Goal: Transaction & Acquisition: Purchase product/service

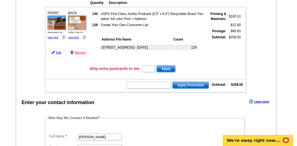
scroll to position [68, 0]
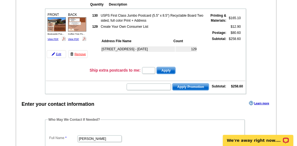
click at [79, 52] on link "Remove" at bounding box center [77, 54] width 19 height 8
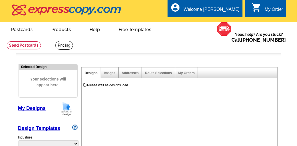
select select "785"
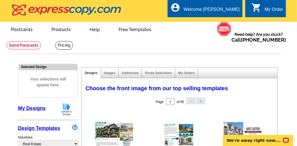
click at [33, 107] on link "My Designs" at bounding box center [32, 108] width 28 height 6
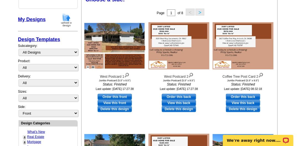
scroll to position [97, 0]
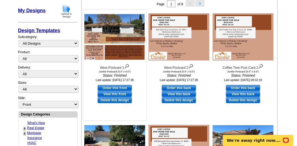
click at [114, 88] on link "Order this front" at bounding box center [115, 88] width 34 height 6
select select "2"
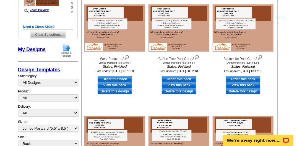
scroll to position [121, 0]
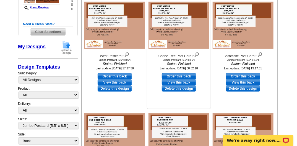
click at [175, 75] on link "Order this back" at bounding box center [179, 76] width 34 height 6
select select "front"
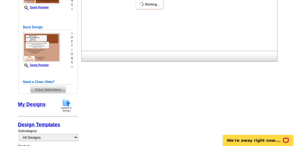
scroll to position [0, 0]
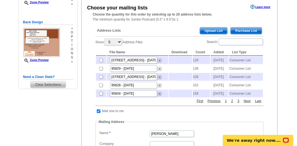
scroll to position [106, 0]
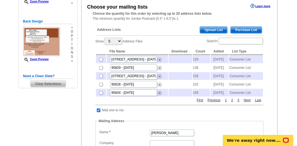
click at [239, 31] on span "Purchase List" at bounding box center [246, 30] width 31 height 7
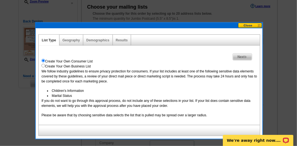
click at [238, 55] on span "Next" at bounding box center [242, 56] width 19 height 7
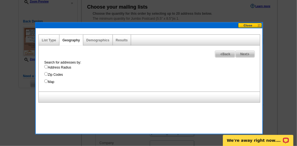
click at [45, 66] on input "Address Radius" at bounding box center [46, 67] width 4 height 4
radio input "true"
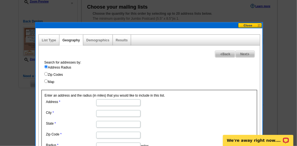
click at [101, 102] on input "Address" at bounding box center [118, 102] width 44 height 7
type input "3531 West Way"
click at [103, 113] on input "City" at bounding box center [118, 113] width 44 height 7
type input "Sacramento"
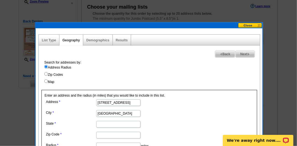
type input "Sacramento"
click at [109, 132] on input "95826" at bounding box center [118, 134] width 44 height 7
type input "95821"
click at [218, 124] on form "Address 3531 West Way City Sacramento State Sacramento Zip Code 95821 Radius mi…" at bounding box center [150, 126] width 210 height 57
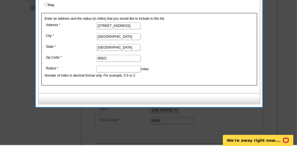
scroll to position [186, 0]
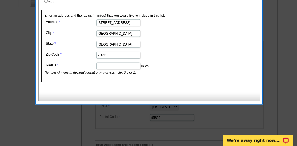
click at [115, 67] on input "Radius" at bounding box center [118, 66] width 44 height 7
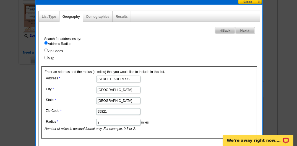
scroll to position [121, 0]
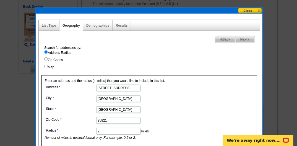
type input "2"
click at [244, 38] on span "Next" at bounding box center [245, 39] width 19 height 7
select select
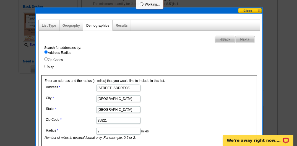
select select
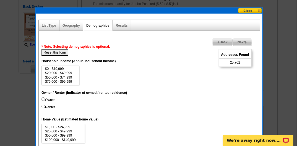
click at [43, 99] on input "Owner" at bounding box center [44, 99] width 4 height 4
radio input "true"
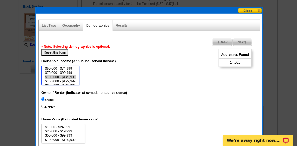
click at [63, 76] on option "$100,000 - $149,999" at bounding box center [61, 77] width 32 height 4
select select "75000-99999"
click at [59, 72] on option "$75,000 - $99,999" at bounding box center [61, 73] width 32 height 4
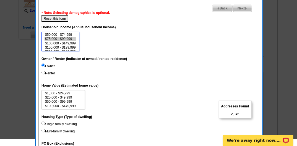
scroll to position [156, 0]
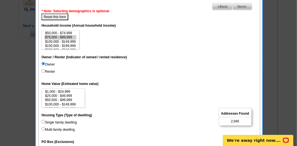
click at [42, 122] on input "Single family dwelling" at bounding box center [44, 122] width 4 height 4
radio input "true"
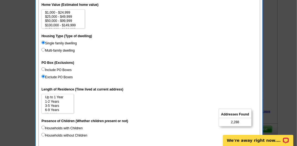
scroll to position [236, 0]
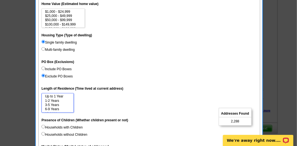
select select "3-5"
click at [55, 103] on option "3-5 Years" at bounding box center [58, 105] width 26 height 4
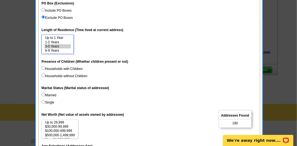
scroll to position [298, 0]
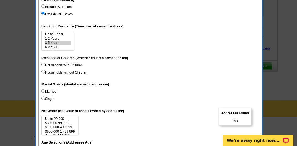
click at [43, 90] on input "Married" at bounding box center [44, 91] width 4 height 4
radio input "true"
click at [43, 97] on input "Single" at bounding box center [44, 98] width 4 height 4
radio input "true"
click at [43, 71] on input "Households without Children" at bounding box center [44, 72] width 4 height 4
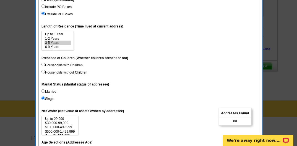
radio input "true"
click at [42, 63] on input "Households with Children" at bounding box center [44, 65] width 4 height 4
radio input "true"
click at [51, 47] on option "6-9 Years" at bounding box center [58, 47] width 26 height 4
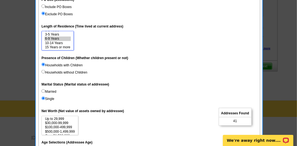
select select "10-14"
click at [56, 42] on option "10-14 Years" at bounding box center [58, 43] width 26 height 4
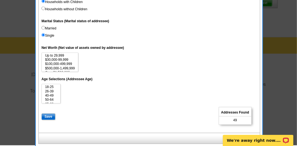
scroll to position [369, 0]
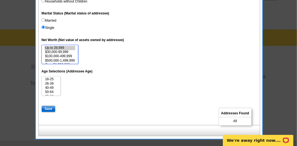
click at [61, 48] on option "Up to 29,999" at bounding box center [60, 48] width 31 height 4
click at [59, 51] on option "$30,000-99,999" at bounding box center [60, 52] width 31 height 4
click at [60, 55] on option "$100,000-499,999" at bounding box center [60, 56] width 31 height 4
click at [66, 60] on option "$500,000-1,499,999" at bounding box center [60, 61] width 31 height 4
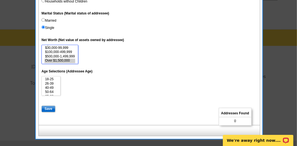
click at [63, 60] on option "Over $1,500,000" at bounding box center [60, 61] width 31 height 4
select select "100000-499999"
click at [60, 52] on option "$100,000-499,999" at bounding box center [60, 52] width 31 height 4
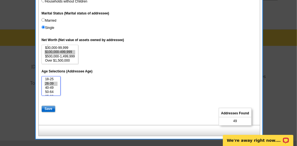
click at [51, 82] on option "26-39" at bounding box center [51, 84] width 13 height 4
click at [51, 87] on option "40-49" at bounding box center [51, 88] width 13 height 4
click at [51, 90] on option "50-64" at bounding box center [51, 92] width 13 height 4
click at [46, 82] on option "65-69" at bounding box center [51, 84] width 13 height 4
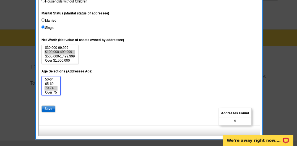
click at [46, 87] on option "70-74" at bounding box center [51, 88] width 13 height 4
select select "40-49"
click at [50, 82] on option "40-49" at bounding box center [51, 84] width 13 height 4
click at [43, 19] on input "Married" at bounding box center [44, 20] width 4 height 4
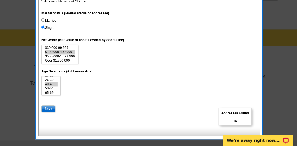
radio input "true"
click at [43, 27] on input "Single" at bounding box center [44, 27] width 4 height 4
radio input "true"
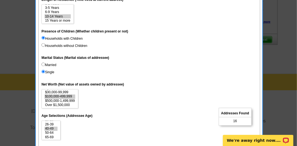
scroll to position [316, 0]
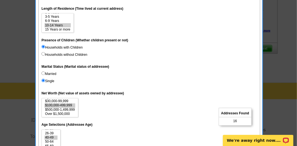
click at [43, 53] on input "Households without Children" at bounding box center [44, 54] width 4 height 4
radio input "true"
click at [42, 45] on input "Households with Children" at bounding box center [44, 47] width 4 height 4
radio input "true"
select select "15"
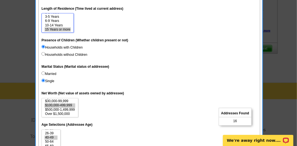
click at [50, 30] on option "15 Years or more" at bounding box center [58, 29] width 26 height 4
click at [43, 72] on input "Married" at bounding box center [44, 73] width 4 height 4
radio input "true"
click at [43, 52] on input "Households without Children" at bounding box center [44, 54] width 4 height 4
radio input "true"
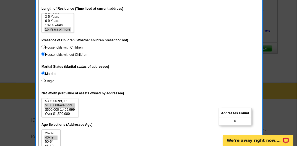
click at [44, 46] on input "Households with Children" at bounding box center [44, 47] width 4 height 4
radio input "true"
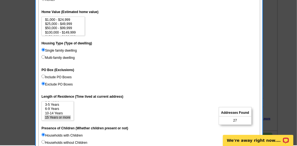
scroll to position [227, 0]
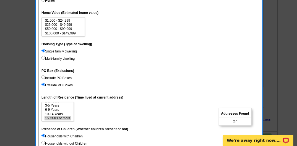
click at [42, 57] on input "Multi-family dwelling" at bounding box center [44, 58] width 4 height 4
radio input "true"
click at [43, 50] on input "Single family dwelling" at bounding box center [44, 51] width 4 height 4
radio input "true"
click at [43, 76] on input "Include PO Boxes" at bounding box center [44, 77] width 4 height 4
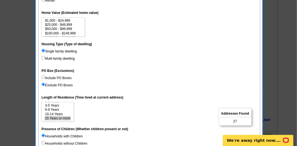
radio input "true"
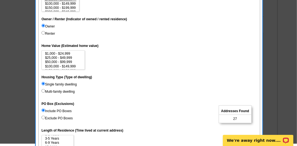
scroll to position [192, 0]
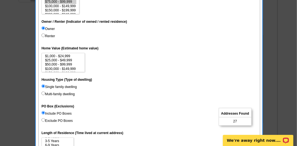
click at [42, 34] on input "Renter" at bounding box center [44, 35] width 4 height 4
radio input "true"
click at [42, 26] on input "Owner" at bounding box center [44, 28] width 4 height 4
radio input "true"
click at [68, 58] on option "$25,000 - $49,999" at bounding box center [63, 60] width 37 height 4
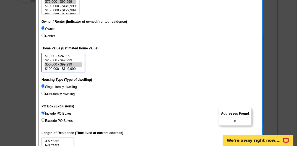
click at [62, 64] on option "$50,000 - $99,999" at bounding box center [63, 64] width 37 height 4
click at [62, 68] on option "$100,000 - $149,999" at bounding box center [63, 69] width 37 height 4
click at [66, 63] on option "$300,000 - $499,999" at bounding box center [63, 64] width 37 height 4
click at [66, 66] on option "$500,000 - $999,999" at bounding box center [63, 68] width 37 height 4
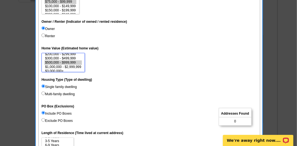
scroll to position [25, 0]
select select "1000000-2999999"
click at [62, 63] on option "$1,000,000 - $2,999,999" at bounding box center [63, 65] width 37 height 4
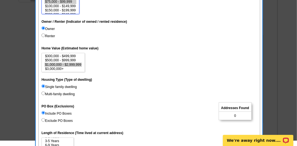
scroll to position [186, 0]
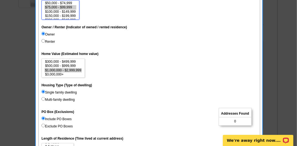
select select "100000-149999"
click at [60, 6] on select "$0 - $19,999 $20,000 - $49,999 $50,000 - $74,999 $75,000 - $99,999 $100,000 - $…" at bounding box center [61, 9] width 38 height 19
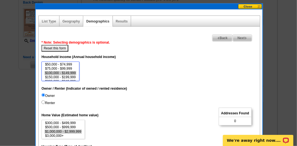
scroll to position [122, 0]
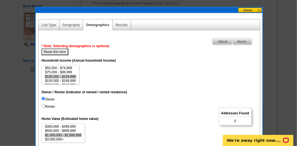
click at [62, 51] on button "Reset this form" at bounding box center [55, 51] width 27 height 7
select select
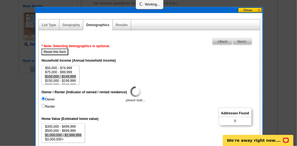
select select
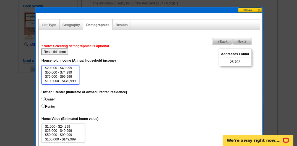
scroll to position [9, 0]
select select "100000-149999"
click at [68, 75] on option "$100,000 - $149,999" at bounding box center [61, 76] width 32 height 4
click at [43, 105] on input "Renter" at bounding box center [44, 106] width 4 height 4
radio input "true"
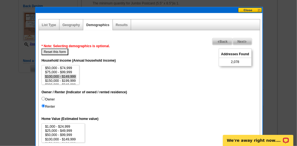
click at [43, 98] on input "Owner" at bounding box center [44, 99] width 4 height 4
radio input "true"
click at [43, 104] on input "Renter" at bounding box center [44, 106] width 4 height 4
radio input "true"
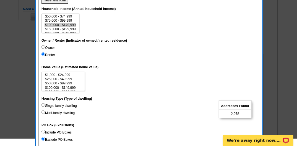
scroll to position [175, 0]
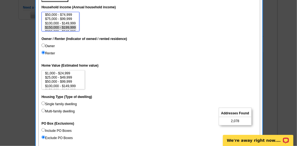
click at [55, 27] on option "$150,000 - $199,999" at bounding box center [61, 27] width 32 height 4
click at [63, 22] on option "$200,000 - $249,999" at bounding box center [61, 23] width 32 height 4
click at [61, 12] on option "$100,000 - $149,999" at bounding box center [61, 14] width 32 height 4
select select "150000-199999"
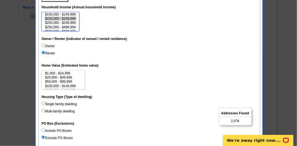
click at [57, 18] on option "$150,000 - $199,999" at bounding box center [61, 19] width 32 height 4
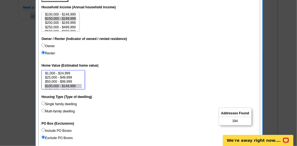
click at [60, 84] on option "$100,000 - $149,999" at bounding box center [63, 86] width 37 height 4
click at [62, 84] on option "$200,000 - $299,999" at bounding box center [63, 86] width 37 height 4
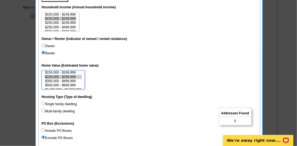
scroll to position [25, 0]
select select "500000-999999"
click at [62, 76] on option "$500,000 - $999,999" at bounding box center [63, 77] width 37 height 4
click at [42, 108] on input "Multi-family dwelling" at bounding box center [44, 110] width 4 height 4
radio input "true"
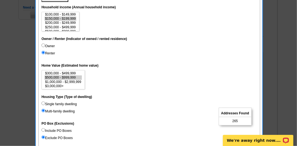
click at [43, 103] on input "Single family dwelling" at bounding box center [44, 103] width 4 height 4
radio input "true"
click at [43, 130] on input "Include PO Boxes" at bounding box center [44, 130] width 4 height 4
radio input "true"
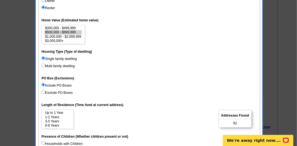
scroll to position [222, 0]
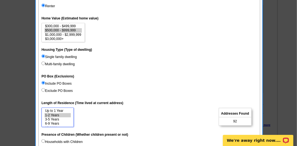
click at [52, 115] on option "1-2 Years" at bounding box center [58, 115] width 26 height 4
click at [53, 118] on option "3-5 Years" at bounding box center [58, 119] width 26 height 4
click at [53, 122] on option "6-9 Years" at bounding box center [58, 123] width 26 height 4
click at [56, 119] on option "10-14 Years" at bounding box center [58, 119] width 26 height 4
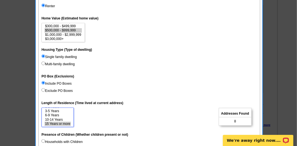
click at [57, 123] on option "15 Years or more" at bounding box center [58, 124] width 26 height 4
select select "0-1"
click at [51, 110] on option "Up to 1 Year" at bounding box center [58, 110] width 26 height 4
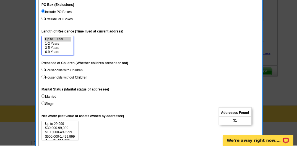
scroll to position [301, 0]
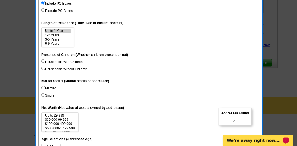
click at [42, 61] on input "Households with Children" at bounding box center [44, 61] width 4 height 4
radio input "true"
click at [43, 69] on input "Households without Children" at bounding box center [44, 68] width 4 height 4
radio input "true"
click at [43, 60] on input "Households with Children" at bounding box center [44, 61] width 4 height 4
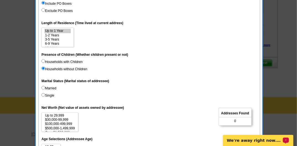
radio input "true"
click at [43, 86] on input "Married" at bounding box center [44, 88] width 4 height 4
radio input "true"
click at [44, 94] on input "Single" at bounding box center [44, 95] width 4 height 4
radio input "true"
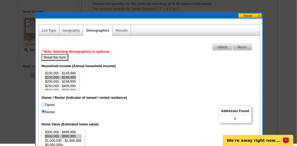
scroll to position [122, 0]
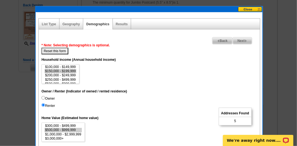
click at [45, 48] on button "Reset this form" at bounding box center [55, 51] width 27 height 7
select select
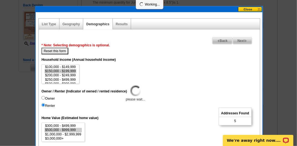
select select
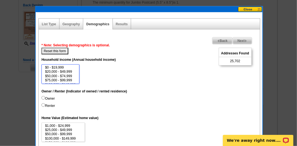
select select "20000-49999"
click at [51, 71] on option "$20,000 - $49,999" at bounding box center [61, 71] width 32 height 4
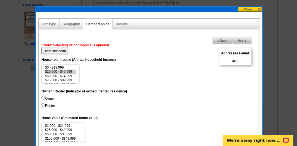
click at [44, 105] on input "Renter" at bounding box center [44, 105] width 4 height 4
radio input "true"
click at [241, 40] on span "Next" at bounding box center [242, 40] width 19 height 7
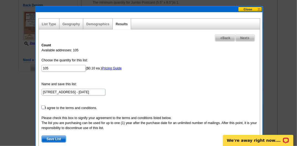
click at [43, 105] on input "checkbox" at bounding box center [44, 107] width 4 height 4
checkbox input "true"
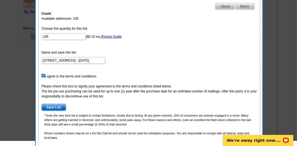
scroll to position [158, 0]
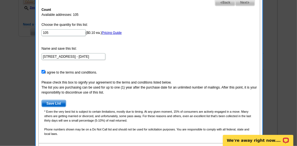
click at [248, 1] on img at bounding box center [249, 2] width 2 height 2
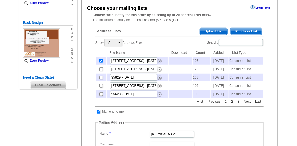
scroll to position [96, 0]
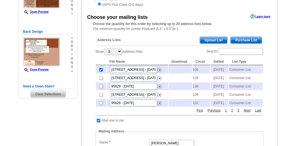
click at [250, 42] on span "Purchase List" at bounding box center [246, 40] width 31 height 7
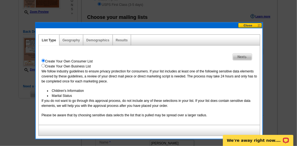
scroll to position [0, 0]
click at [248, 25] on button at bounding box center [250, 25] width 24 height 5
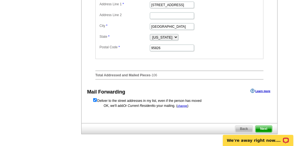
scroll to position [276, 0]
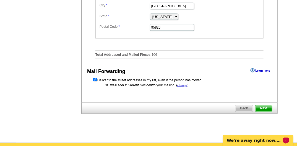
click at [261, 112] on span "Next" at bounding box center [264, 108] width 17 height 7
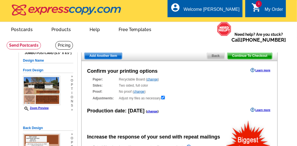
radio input "false"
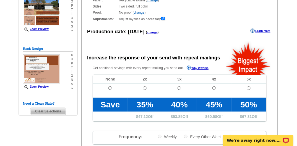
scroll to position [86, 0]
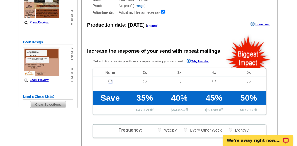
click at [110, 81] on input "radio" at bounding box center [110, 81] width 4 height 4
radio input "true"
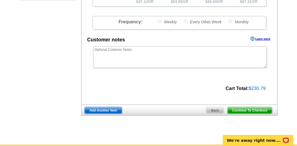
scroll to position [195, 0]
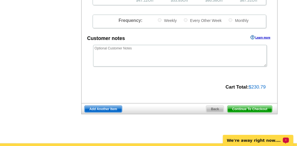
click at [242, 107] on span "Continue To Checkout" at bounding box center [250, 108] width 45 height 7
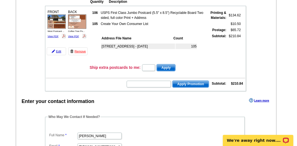
scroll to position [80, 0]
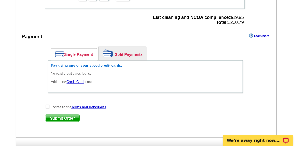
scroll to position [239, 0]
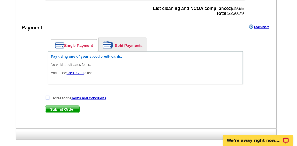
click at [46, 95] on input "checkbox" at bounding box center [48, 97] width 4 height 4
checkbox input "true"
click at [60, 107] on span "Submit Order" at bounding box center [62, 109] width 34 height 7
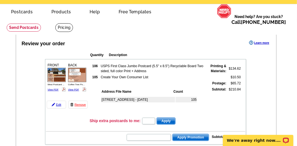
scroll to position [0, 0]
